Goal: Task Accomplishment & Management: Manage account settings

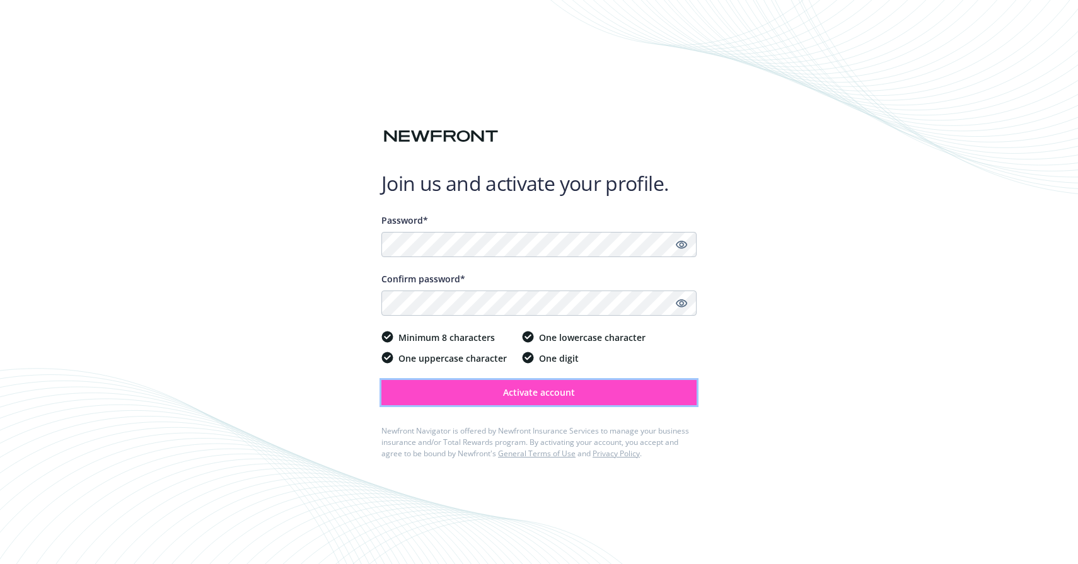
click at [586, 397] on button "Activate account" at bounding box center [539, 392] width 315 height 25
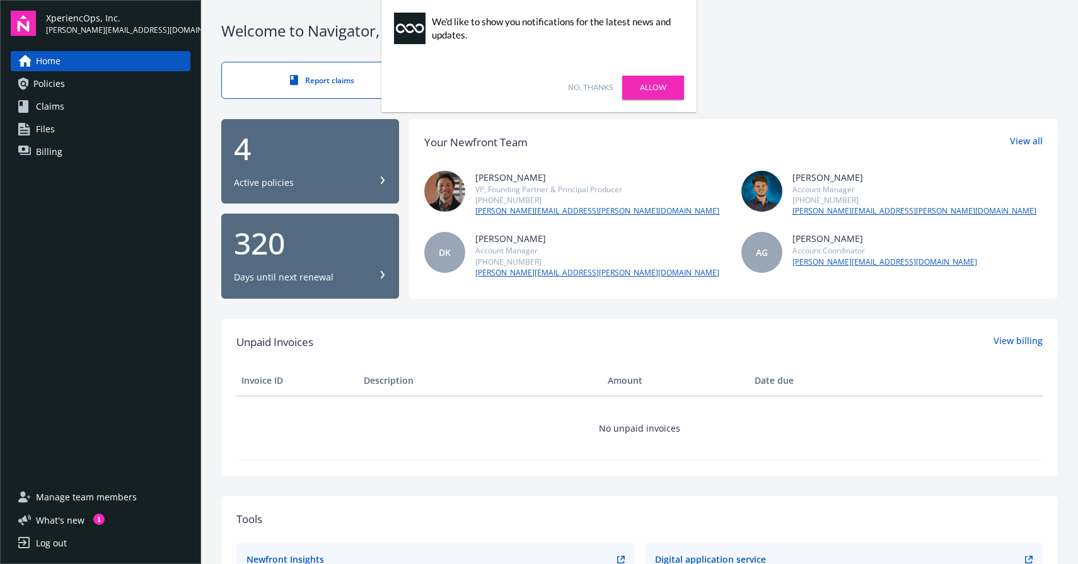
click at [595, 91] on link "No, thanks" at bounding box center [590, 87] width 45 height 11
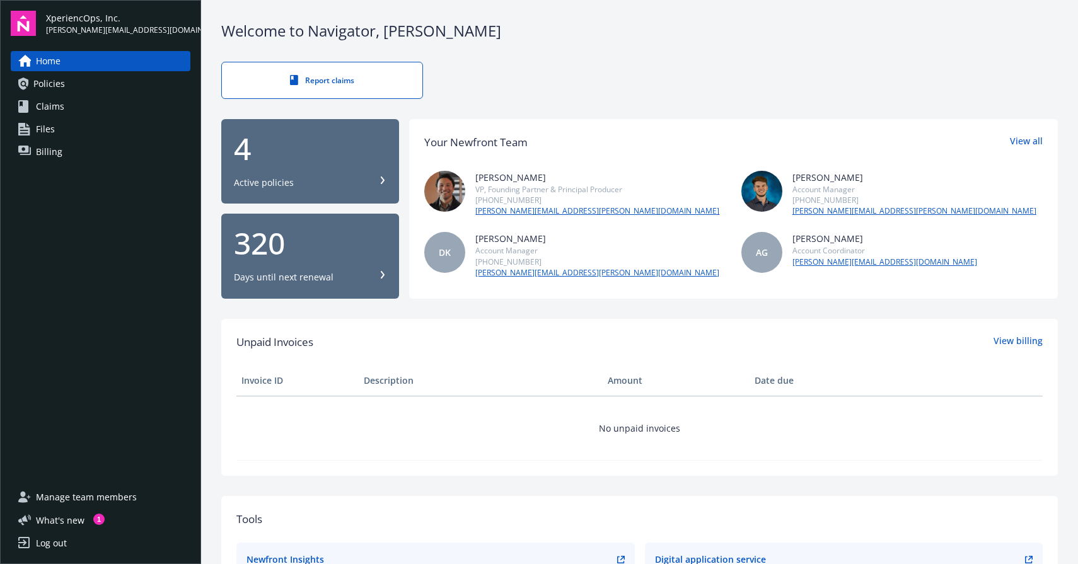
click at [50, 85] on span "Policies" at bounding box center [49, 84] width 32 height 20
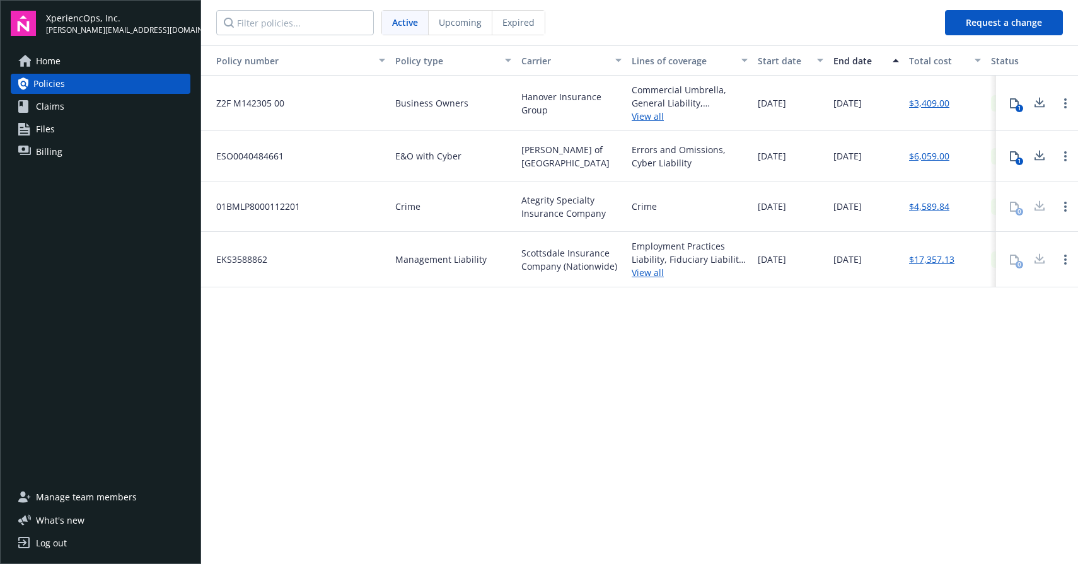
click at [1043, 107] on icon at bounding box center [1040, 105] width 10 height 3
click at [1043, 156] on icon at bounding box center [1039, 156] width 15 height 16
click at [1039, 208] on div at bounding box center [1039, 206] width 25 height 25
click at [1042, 259] on div at bounding box center [1039, 259] width 25 height 25
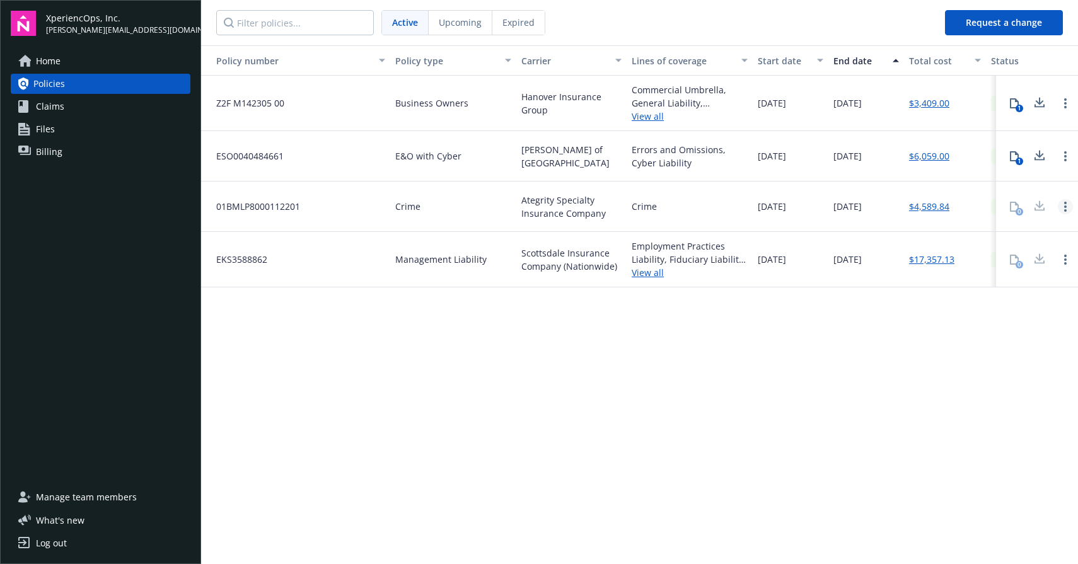
click at [1062, 209] on link "Open options" at bounding box center [1065, 206] width 15 height 15
click at [1066, 254] on link "Open options" at bounding box center [1065, 259] width 15 height 15
click at [993, 324] on div "Policy number Policy type Carrier Lines of coverage Start date End date Total c…" at bounding box center [639, 303] width 877 height 517
click at [653, 272] on link "View all" at bounding box center [690, 272] width 116 height 13
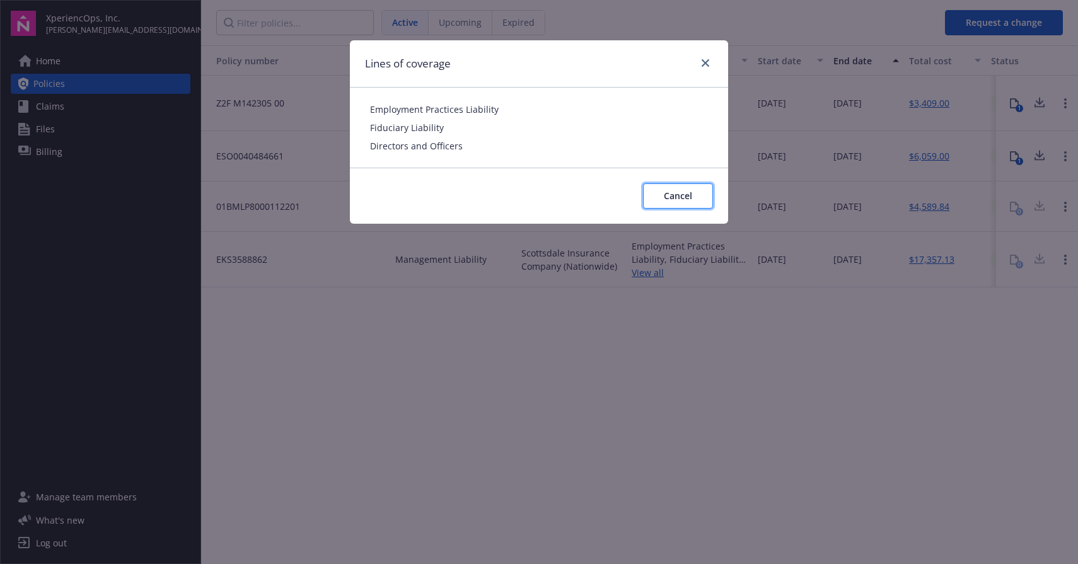
click at [667, 187] on button "Cancel" at bounding box center [678, 196] width 70 height 25
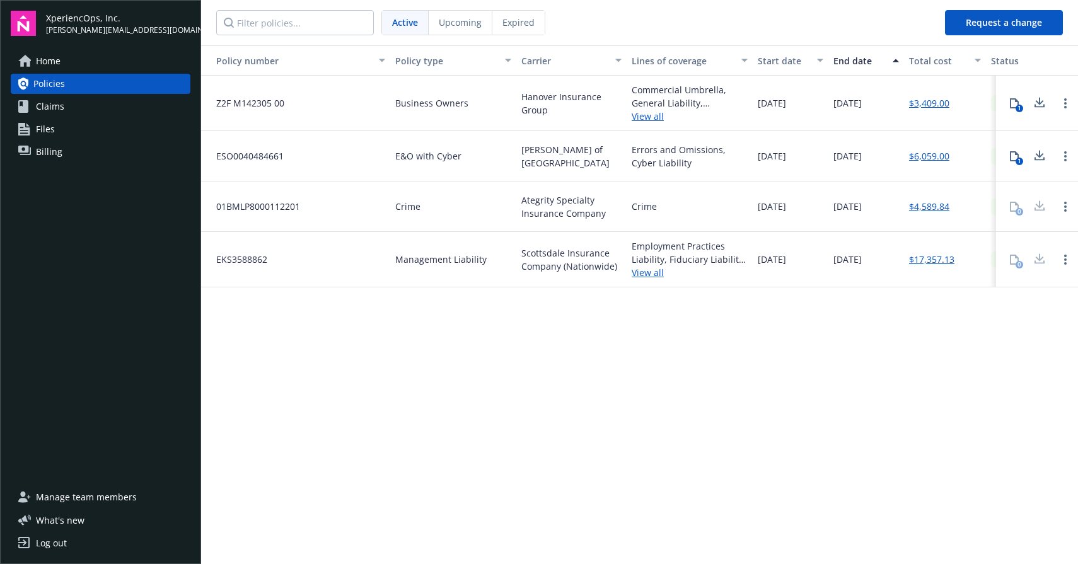
click at [246, 260] on span "EKS3588862" at bounding box center [236, 259] width 61 height 13
click at [430, 259] on span "Management Liability" at bounding box center [440, 259] width 91 height 13
click at [599, 259] on span "Scottsdale Insurance Company (Nationwide)" at bounding box center [572, 260] width 100 height 26
click at [573, 206] on span "Ategrity Specialty Insurance Company" at bounding box center [572, 207] width 100 height 26
click at [407, 206] on span "Crime" at bounding box center [407, 206] width 25 height 13
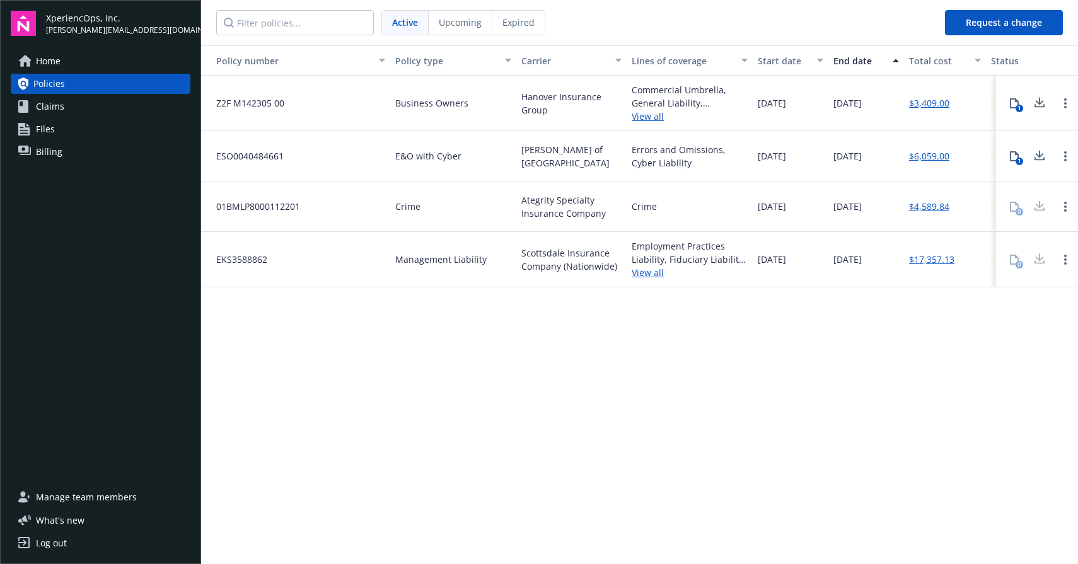
click at [292, 204] on span "01BMLP8000112201" at bounding box center [253, 206] width 94 height 13
click at [1021, 207] on div "0" at bounding box center [1014, 206] width 25 height 25
click at [1070, 209] on link "Open options" at bounding box center [1065, 206] width 15 height 15
click at [52, 127] on span "Files" at bounding box center [45, 129] width 19 height 20
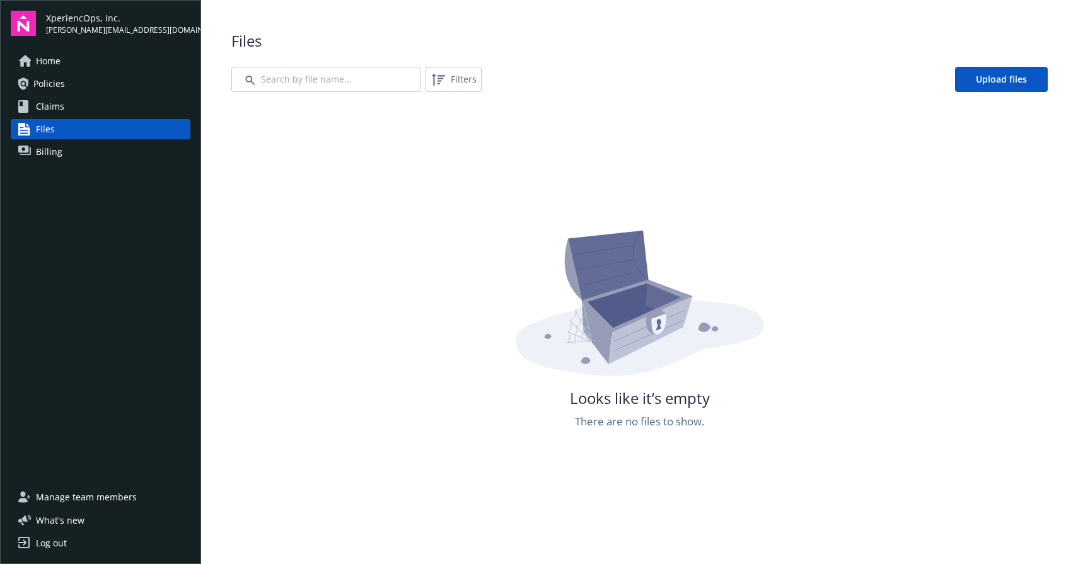
click at [51, 105] on span "Claims" at bounding box center [50, 106] width 28 height 20
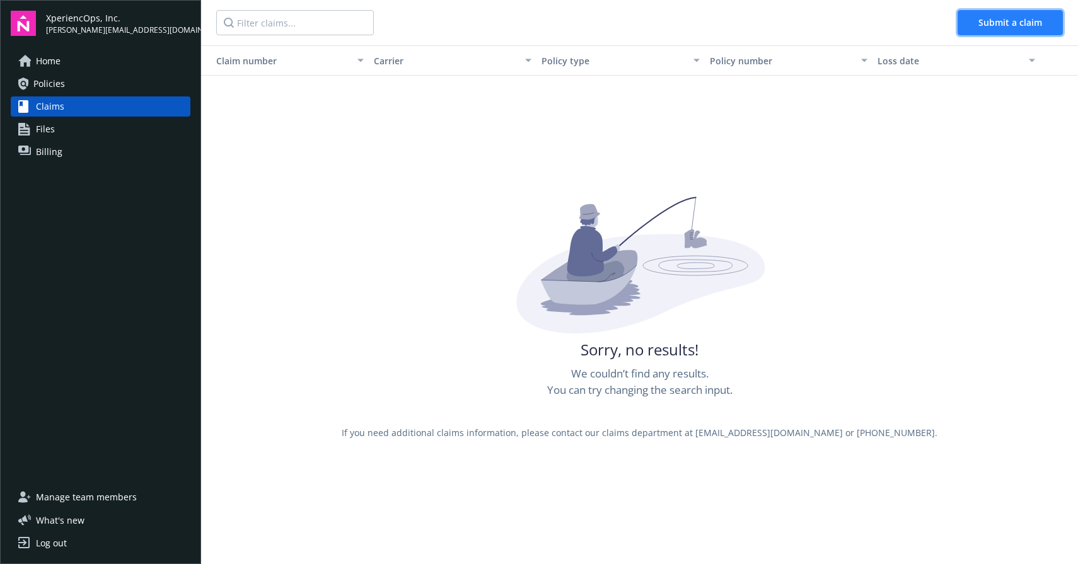
click at [1021, 24] on span "Submit a claim" at bounding box center [1011, 22] width 64 height 12
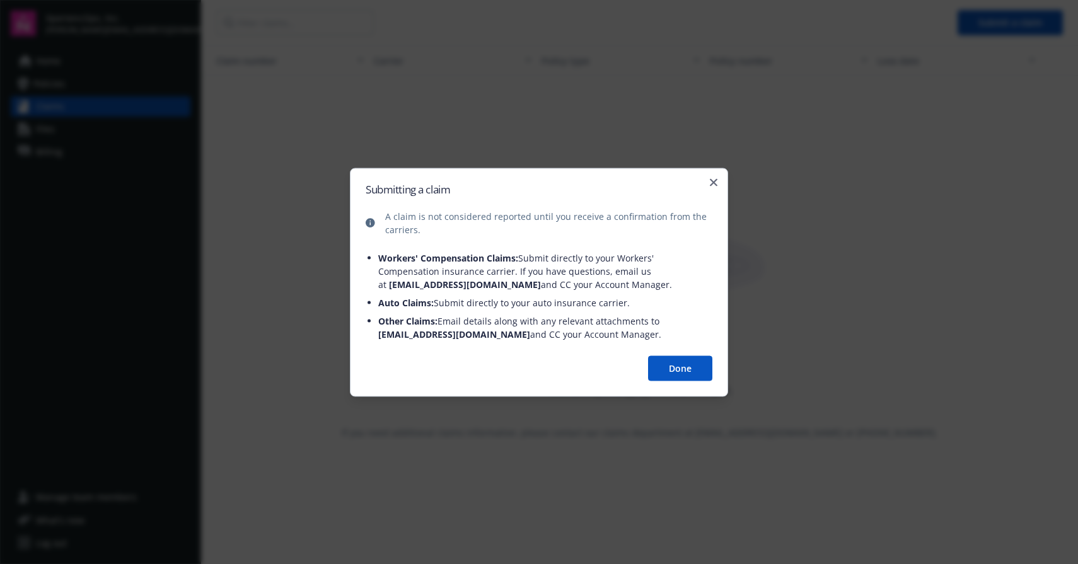
click at [691, 368] on button "Done" at bounding box center [680, 368] width 64 height 25
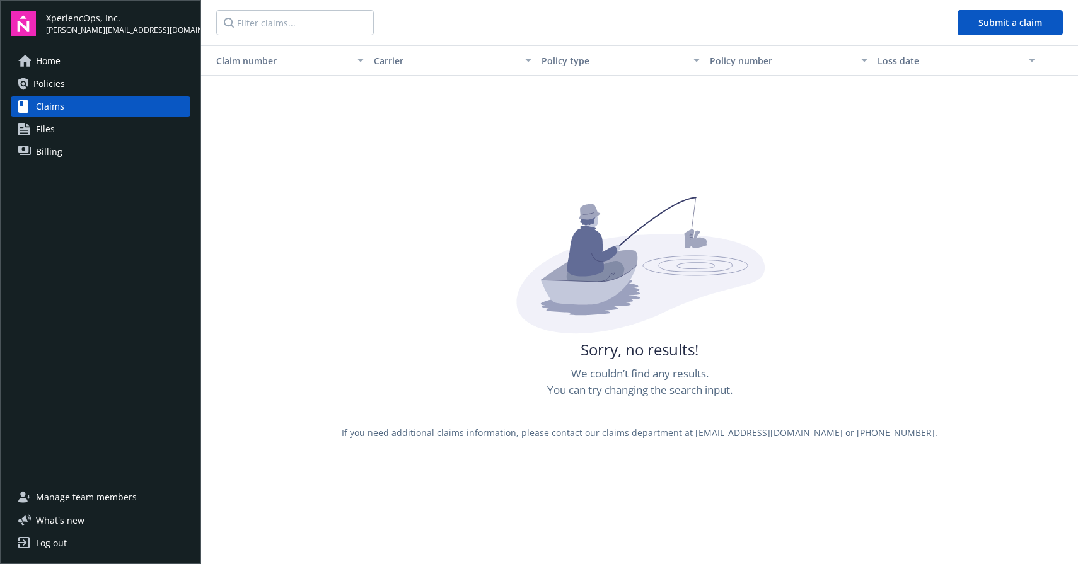
click at [49, 86] on span "Policies" at bounding box center [49, 84] width 32 height 20
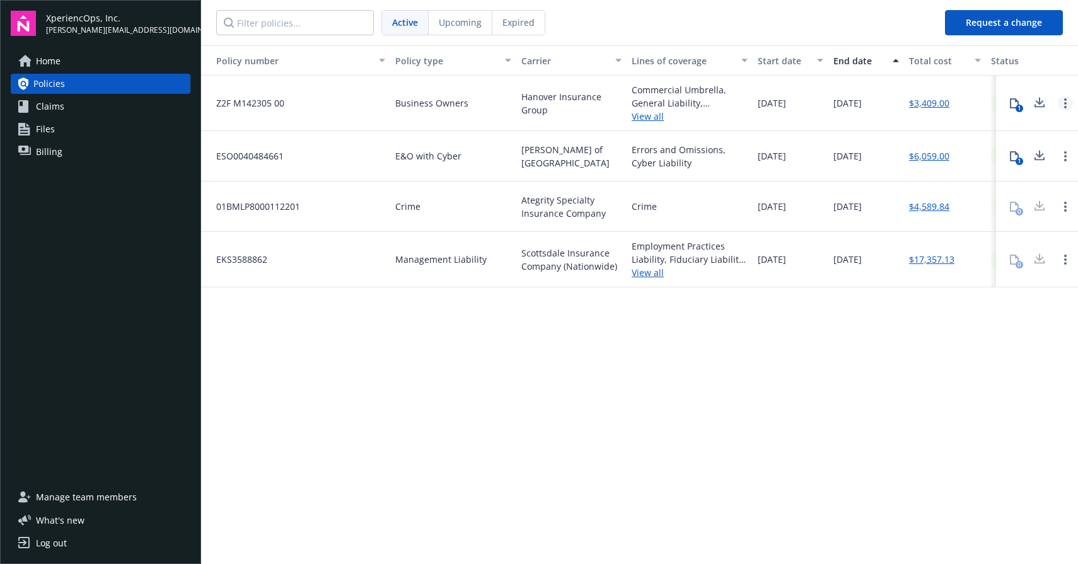
click at [1069, 105] on link "Open options" at bounding box center [1065, 103] width 15 height 15
click at [1066, 147] on div at bounding box center [1065, 156] width 25 height 25
click at [52, 66] on span "Home" at bounding box center [48, 61] width 25 height 20
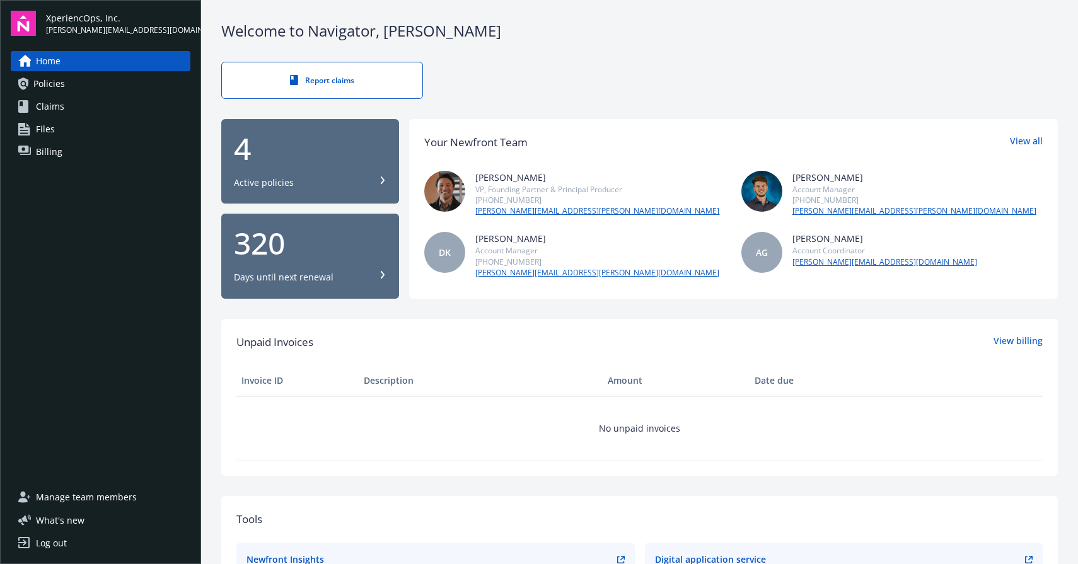
click at [385, 178] on icon at bounding box center [383, 181] width 8 height 8
click at [345, 78] on div "Report claims" at bounding box center [322, 80] width 150 height 11
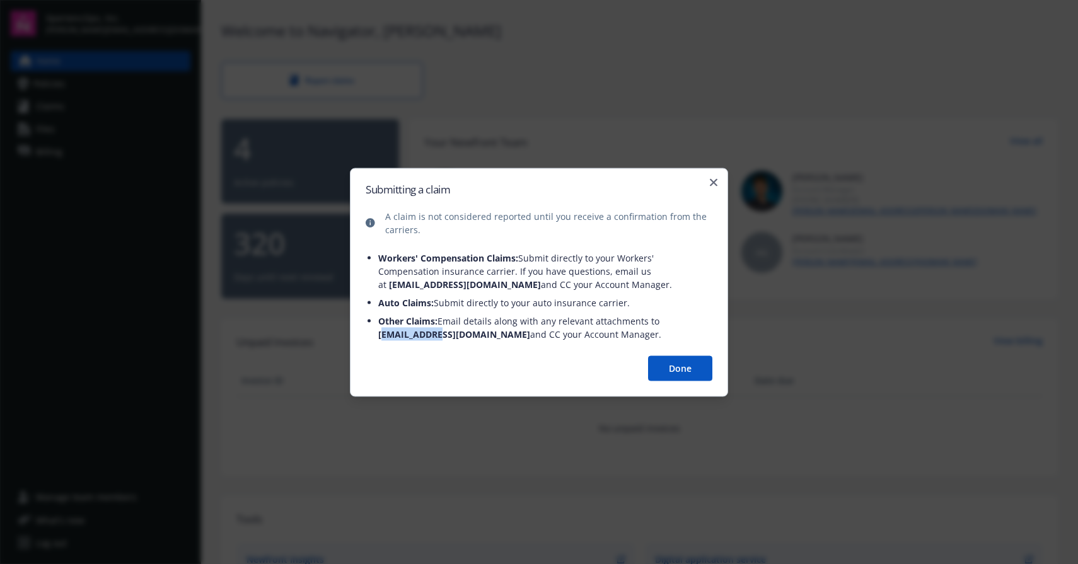
drag, startPoint x: 381, startPoint y: 336, endPoint x: 443, endPoint y: 337, distance: 61.8
click at [443, 337] on span "claims@newfront.com" at bounding box center [454, 334] width 152 height 12
click at [392, 330] on span "claims@newfront.com" at bounding box center [454, 334] width 152 height 12
drag, startPoint x: 378, startPoint y: 333, endPoint x: 476, endPoint y: 336, distance: 97.2
click at [476, 336] on span "claims@newfront.com" at bounding box center [454, 334] width 152 height 12
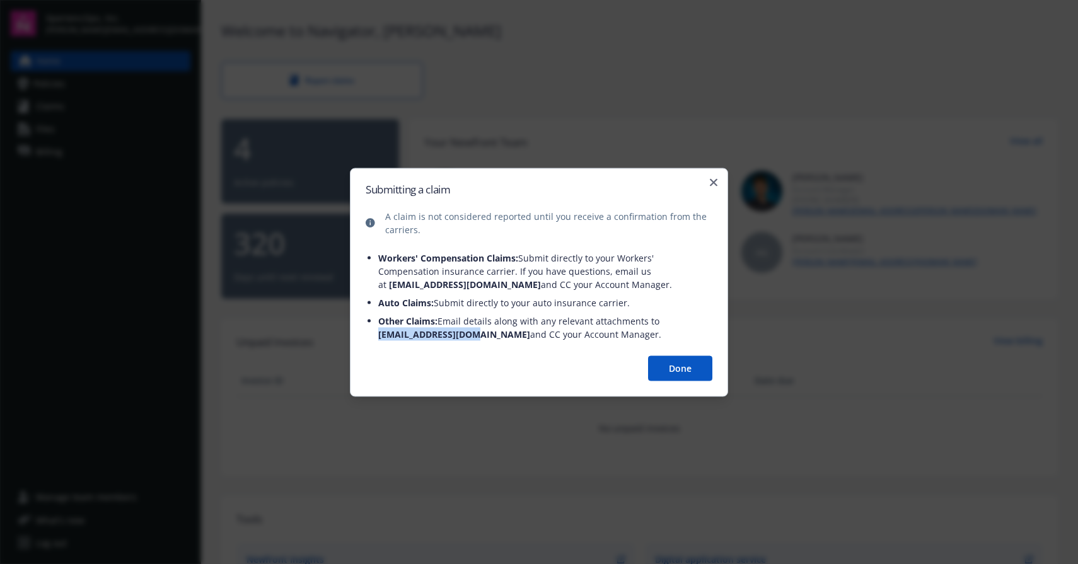
copy span "claims@newfront.com"
click at [711, 183] on icon "button" at bounding box center [714, 182] width 8 height 8
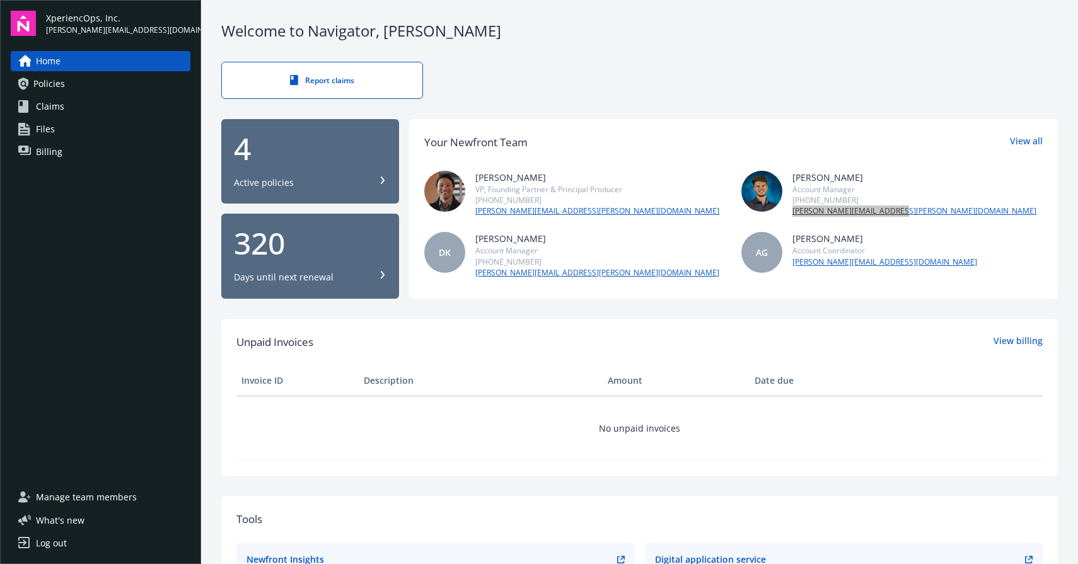
drag, startPoint x: 871, startPoint y: 211, endPoint x: 962, endPoint y: 3, distance: 227.1
click at [0, 0] on div "XperiencOps, Inc. andrew@xops.io Home Policies Claims Files Billing Manage team…" at bounding box center [539, 282] width 1078 height 564
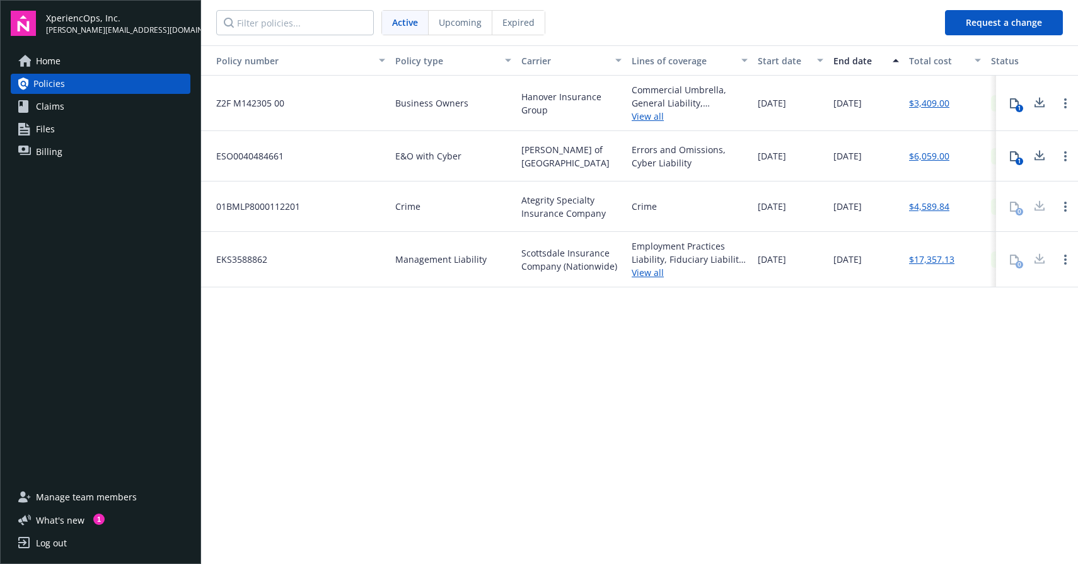
click at [435, 256] on span "Management Liability" at bounding box center [440, 259] width 91 height 13
click at [444, 257] on span "Management Liability" at bounding box center [440, 259] width 91 height 13
click at [655, 250] on div "Employment Practices Liability, Fiduciary Liability, Directors and Officers" at bounding box center [690, 253] width 116 height 26
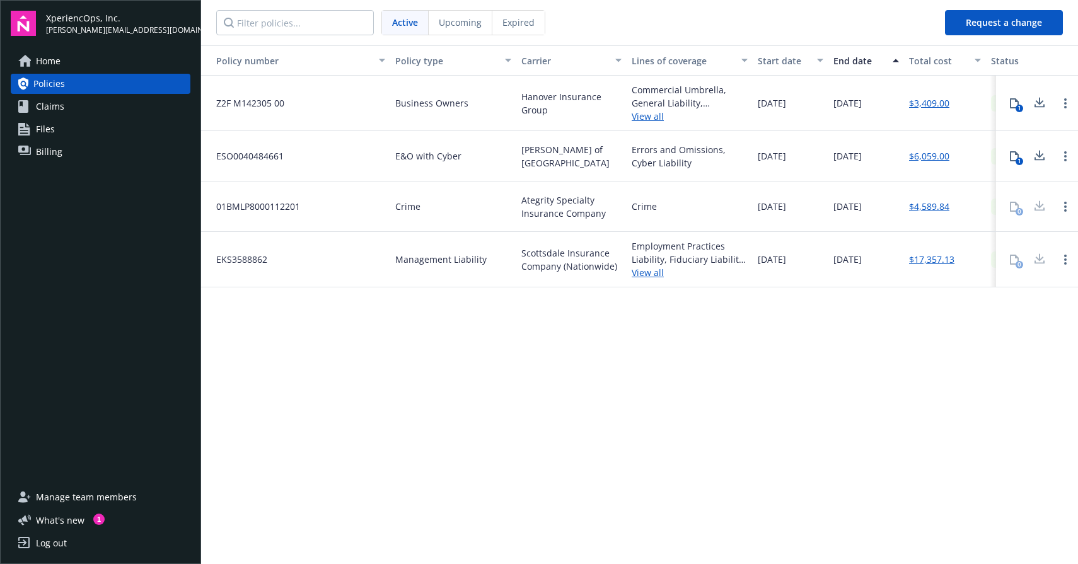
click at [652, 272] on link "View all" at bounding box center [690, 272] width 116 height 13
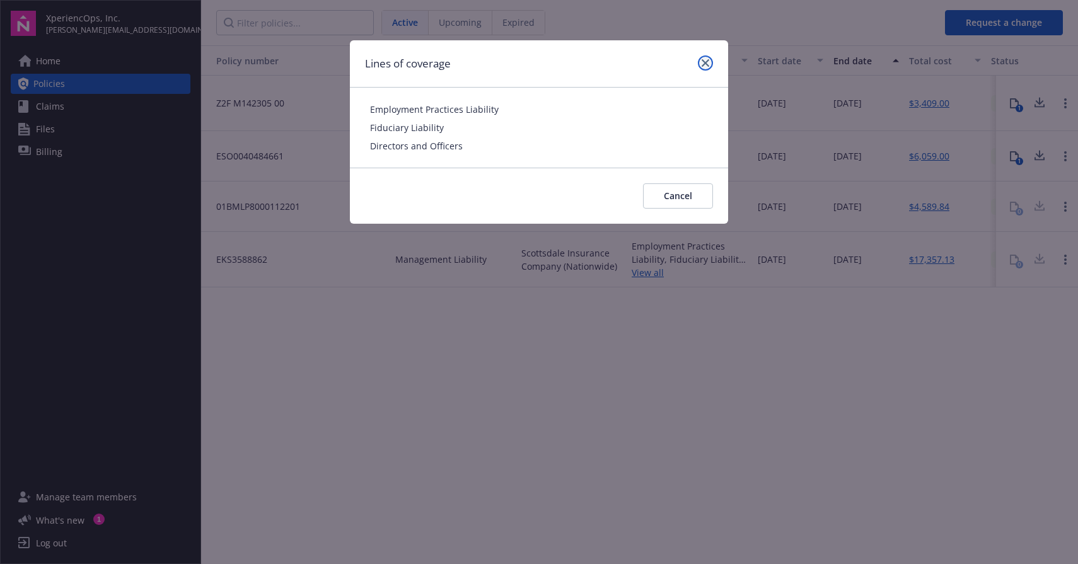
click at [707, 67] on link "close" at bounding box center [705, 62] width 15 height 15
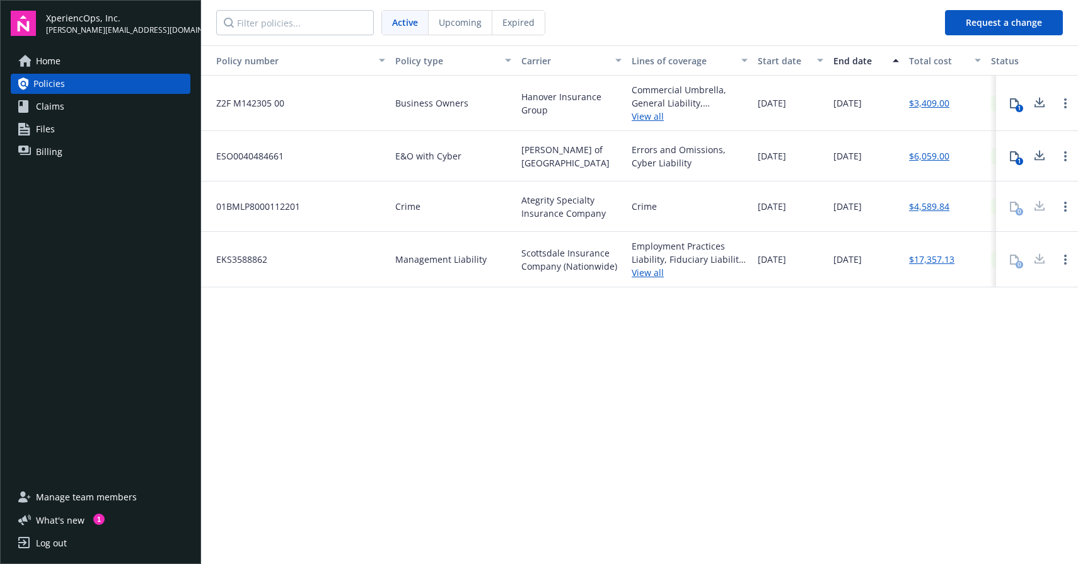
click at [251, 253] on span "EKS3588862" at bounding box center [236, 259] width 61 height 13
click at [252, 256] on span "EKS3588862" at bounding box center [236, 259] width 61 height 13
click at [236, 249] on div "EKS3588862" at bounding box center [295, 259] width 189 height 55
click at [217, 259] on span "EKS3588862" at bounding box center [236, 259] width 61 height 13
drag, startPoint x: 214, startPoint y: 261, endPoint x: 267, endPoint y: 261, distance: 53.0
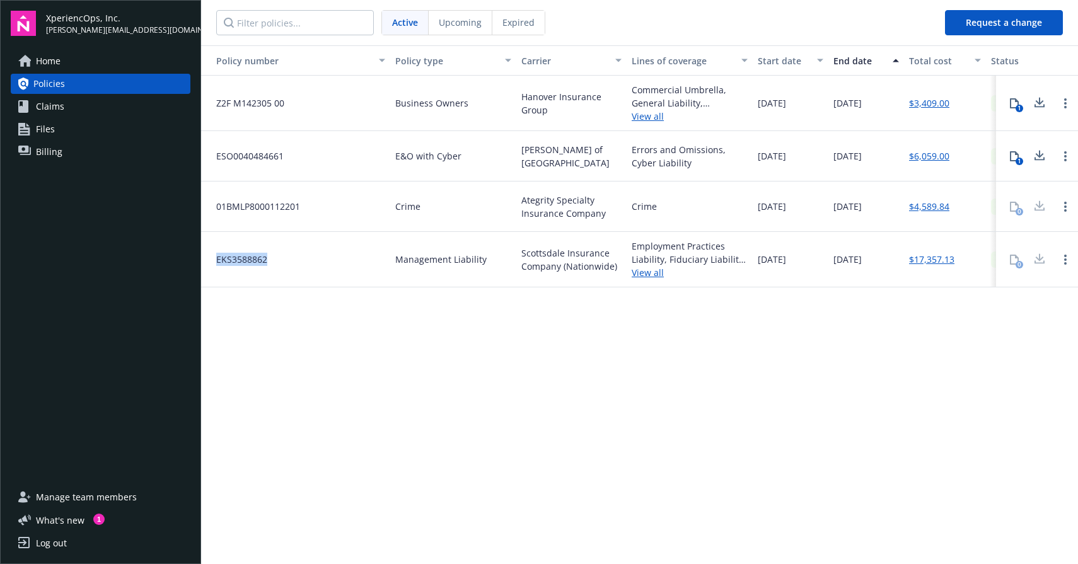
click at [267, 261] on div "EKS3588862" at bounding box center [295, 259] width 189 height 55
copy span "EKS3588862"
click at [213, 205] on span "01BMLP8000112201" at bounding box center [253, 206] width 94 height 13
drag, startPoint x: 215, startPoint y: 204, endPoint x: 305, endPoint y: 210, distance: 90.4
click at [305, 210] on div "01BMLP8000112201" at bounding box center [295, 207] width 189 height 50
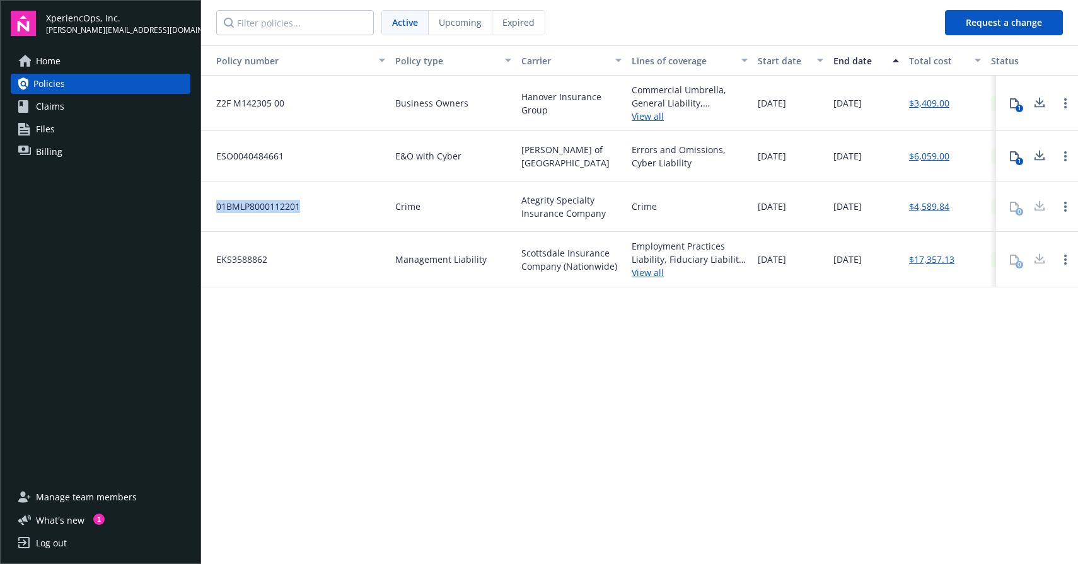
copy span "01BMLP8000112201"
